Goal: Transaction & Acquisition: Purchase product/service

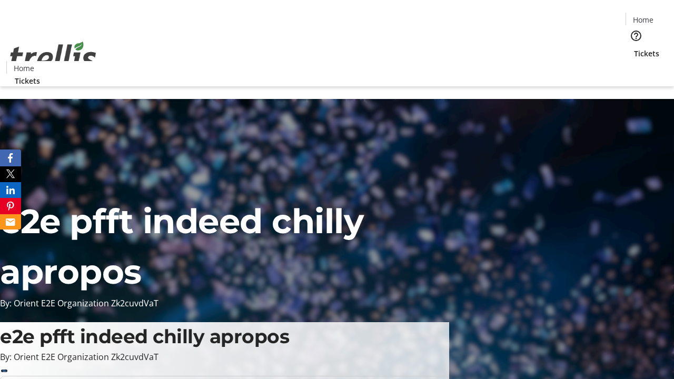
click at [634, 48] on span "Tickets" at bounding box center [646, 53] width 25 height 11
